Goal: Complete application form

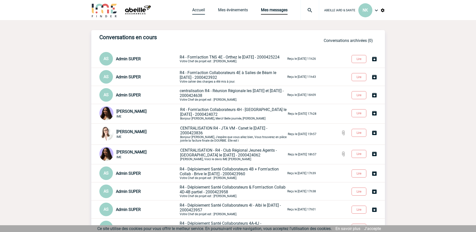
click at [199, 10] on link "Accueil" at bounding box center [198, 11] width 13 height 7
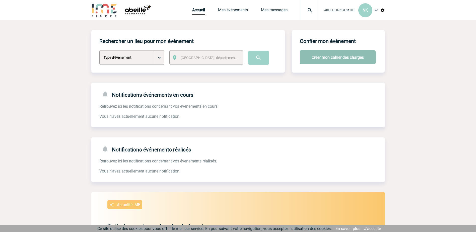
click at [337, 57] on button "Créer mon cahier des charges" at bounding box center [338, 57] width 76 height 14
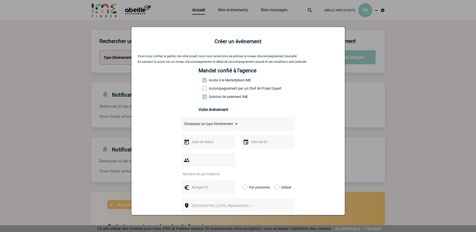
click at [203, 88] on span at bounding box center [205, 88] width 4 height 4
click at [0, 0] on input "Accompagnement par un Chef de Projet Expert" at bounding box center [0, 0] width 0 height 0
click at [235, 125] on select "Choisissez un type d'évènement Séminaire avec nuitée Séminaire sans nuitée Repa…" at bounding box center [210, 123] width 57 height 7
select select "2"
click at [182, 122] on select "Choisissez un type d'évènement Séminaire avec nuitée Séminaire sans nuitée Repa…" at bounding box center [210, 123] width 57 height 7
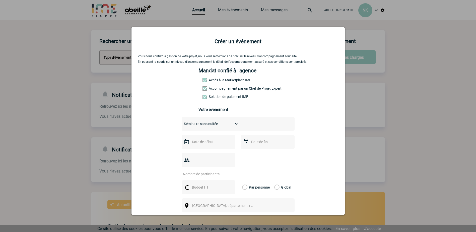
click at [196, 143] on input "text" at bounding box center [208, 142] width 35 height 7
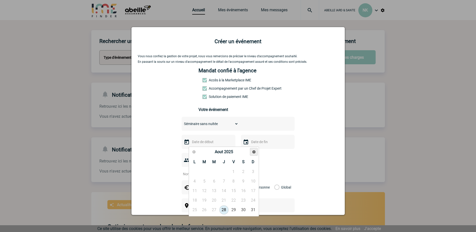
click at [254, 152] on span "Suivant" at bounding box center [254, 152] width 4 height 4
click at [225, 182] on link "11" at bounding box center [223, 181] width 9 height 9
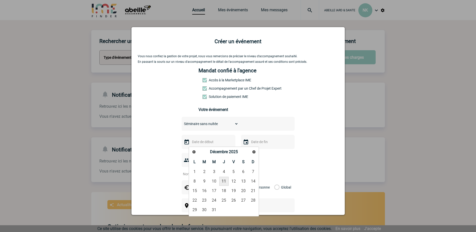
type input "11-12-2025"
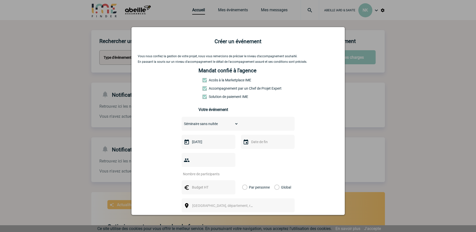
click at [250, 144] on input "text" at bounding box center [267, 142] width 35 height 7
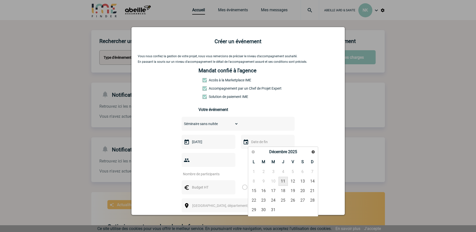
click at [283, 180] on link "11" at bounding box center [283, 181] width 9 height 9
type input "11-12-2025"
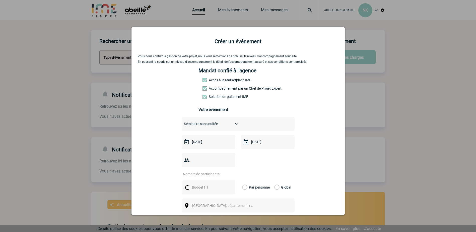
click at [208, 171] on input "number" at bounding box center [205, 174] width 47 height 7
type input "20"
click at [193, 184] on input "text" at bounding box center [208, 187] width 35 height 7
type input "50"
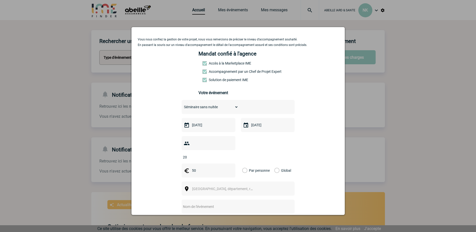
scroll to position [25, 0]
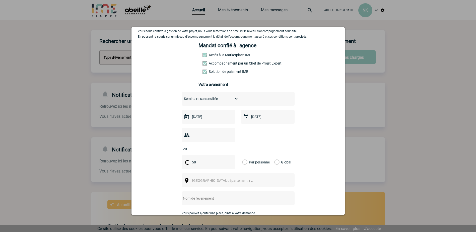
click at [197, 179] on span "Ville, département, région..." at bounding box center [227, 181] width 70 height 4
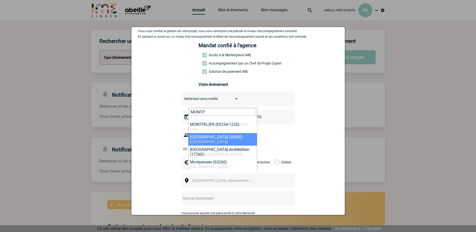
type input "MONTP"
select select "29306"
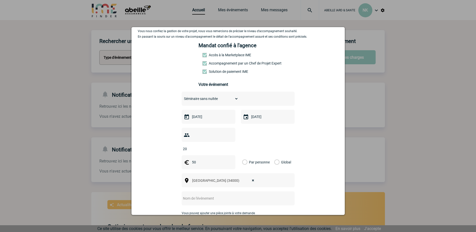
click at [206, 195] on input "text" at bounding box center [232, 198] width 100 height 7
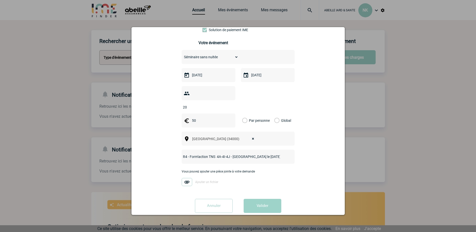
scroll to position [68, 0]
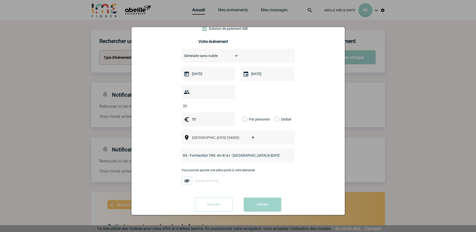
type input "R4 - Form'action TNS 4A-4I-4J - Montpellier le 11/12/2025"
click at [242, 112] on label "Par personne" at bounding box center [245, 119] width 6 height 14
click at [0, 0] on input "Par personne" at bounding box center [0, 0] width 0 height 0
click at [263, 198] on button "Valider" at bounding box center [263, 205] width 38 height 14
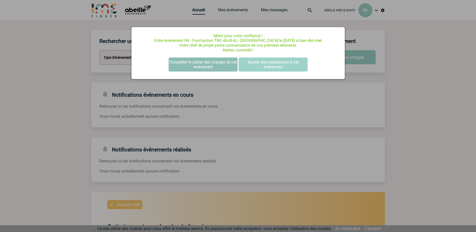
click at [203, 68] on button "Compléter le cahier des charges de cet événement" at bounding box center [203, 65] width 69 height 14
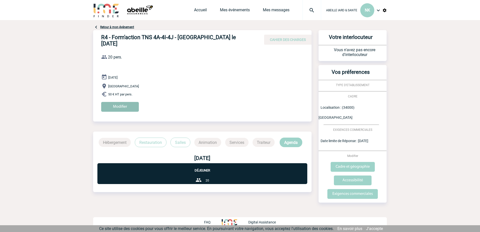
click at [112, 102] on input "Modifier" at bounding box center [120, 107] width 38 height 10
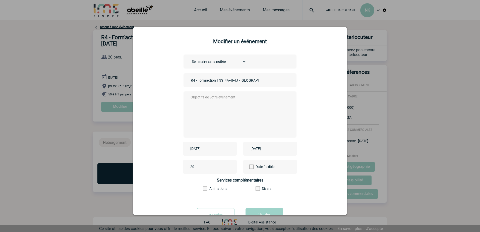
click at [189, 96] on textarea at bounding box center [238, 114] width 99 height 40
click at [190, 95] on textarea at bounding box center [238, 114] width 99 height 40
click at [255, 100] on textarea "Réunion d'agents pour une formation de 9" at bounding box center [238, 114] width 99 height 40
type textarea "Réunion d'agents pour une formation de 9h30 à"
